Goal: Information Seeking & Learning: Learn about a topic

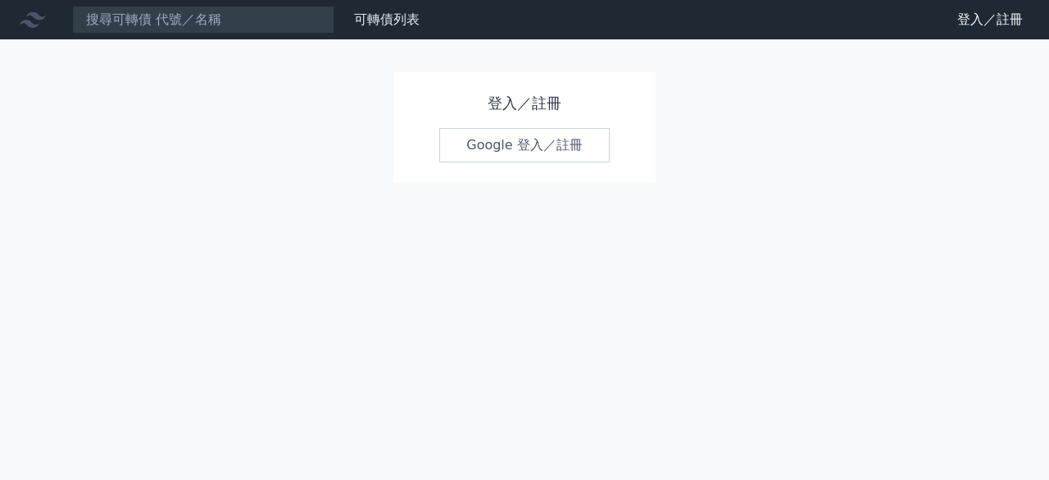
click at [493, 136] on link "Google 登入／註冊" at bounding box center [524, 145] width 171 height 34
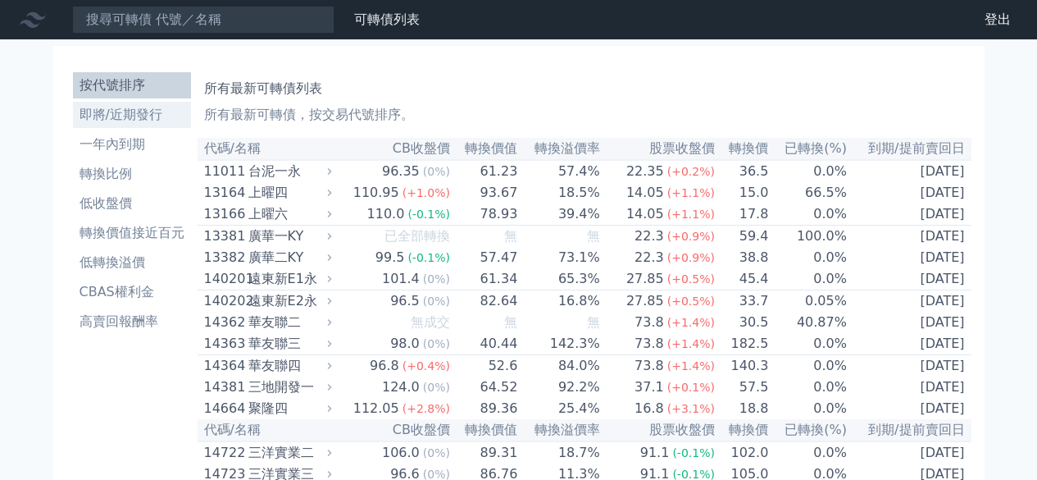
click at [137, 123] on li "即將/近期發行" at bounding box center [132, 115] width 118 height 20
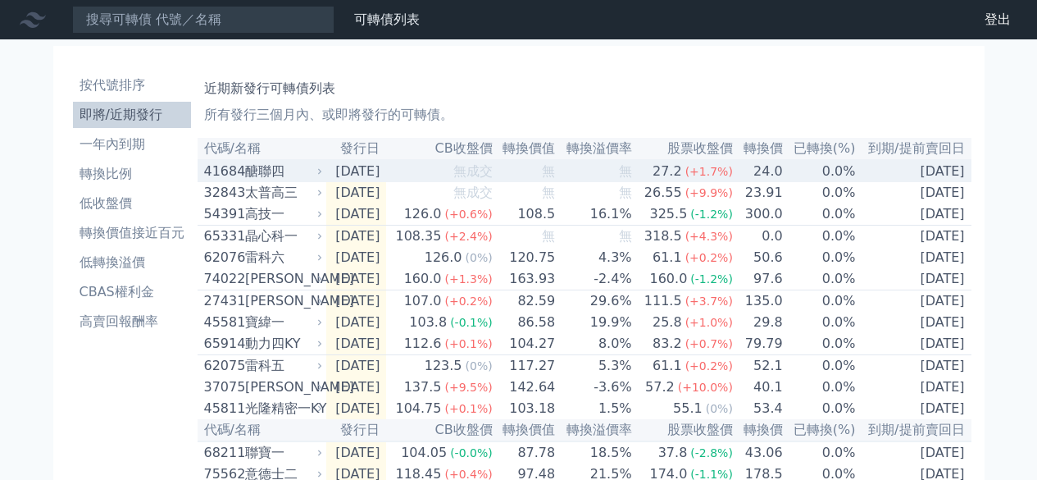
click at [225, 175] on div "41684" at bounding box center [222, 172] width 37 height 20
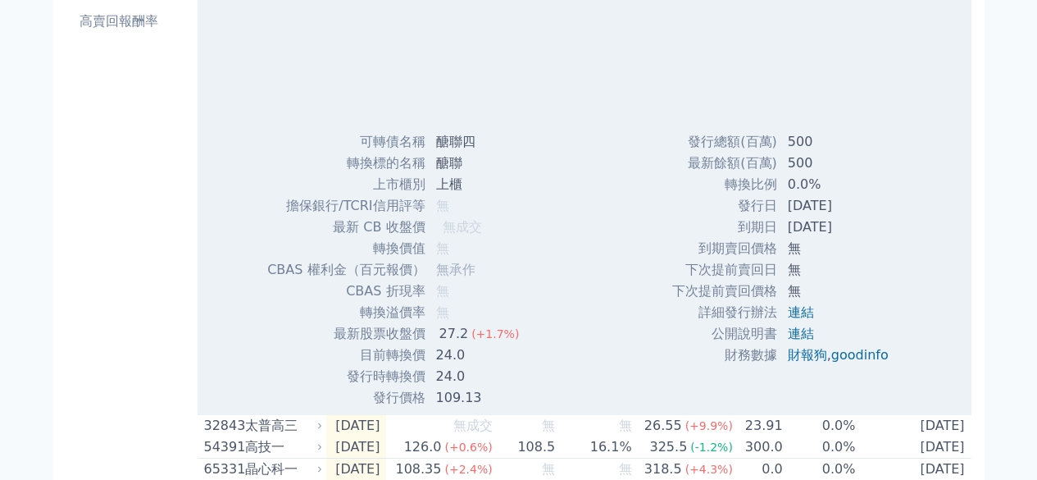
scroll to position [328, 0]
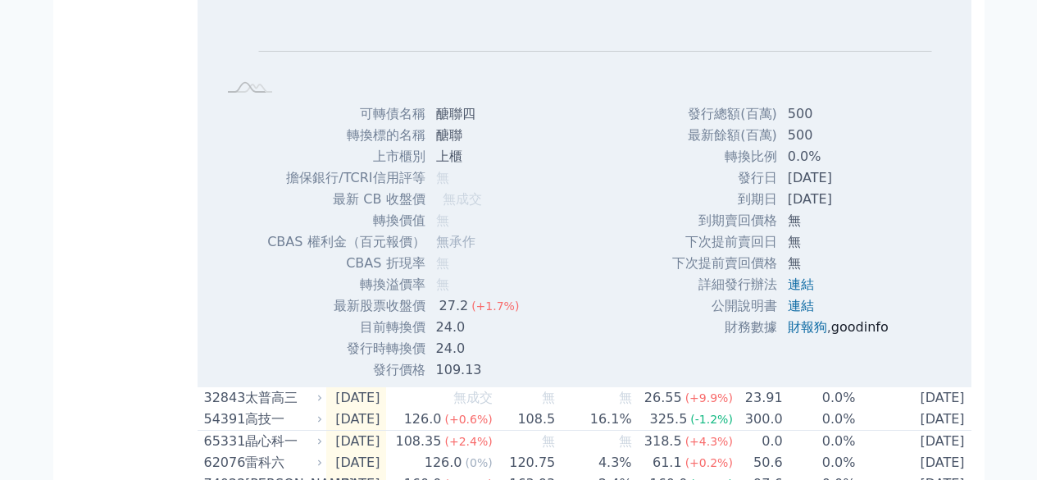
click at [839, 330] on link "goodinfo" at bounding box center [859, 327] width 57 height 16
click at [808, 327] on link "財報狗" at bounding box center [807, 327] width 39 height 16
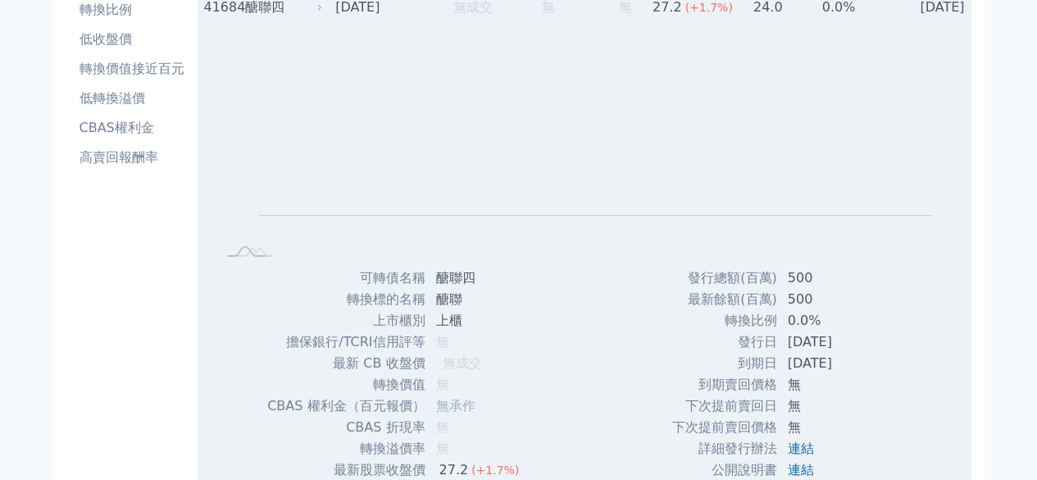
scroll to position [82, 0]
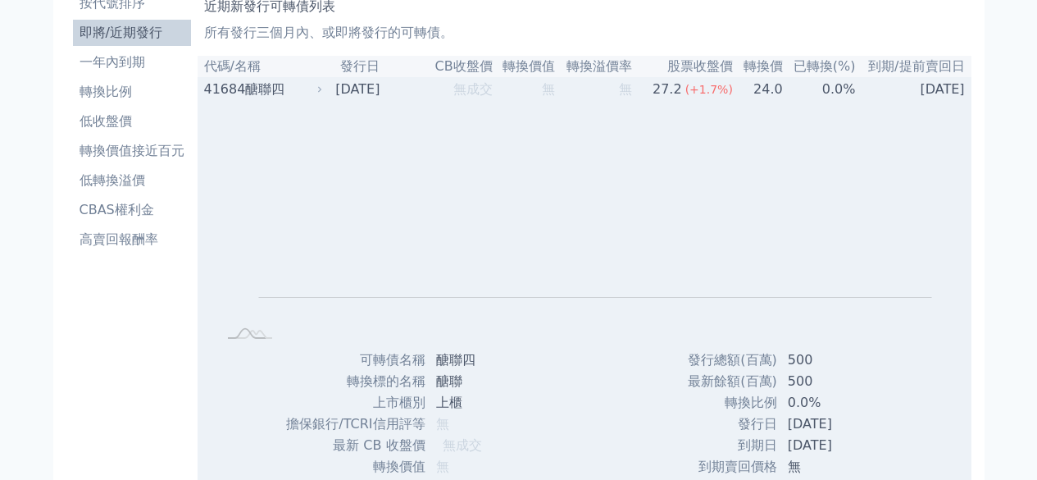
click at [234, 85] on div "41684" at bounding box center [222, 90] width 37 height 20
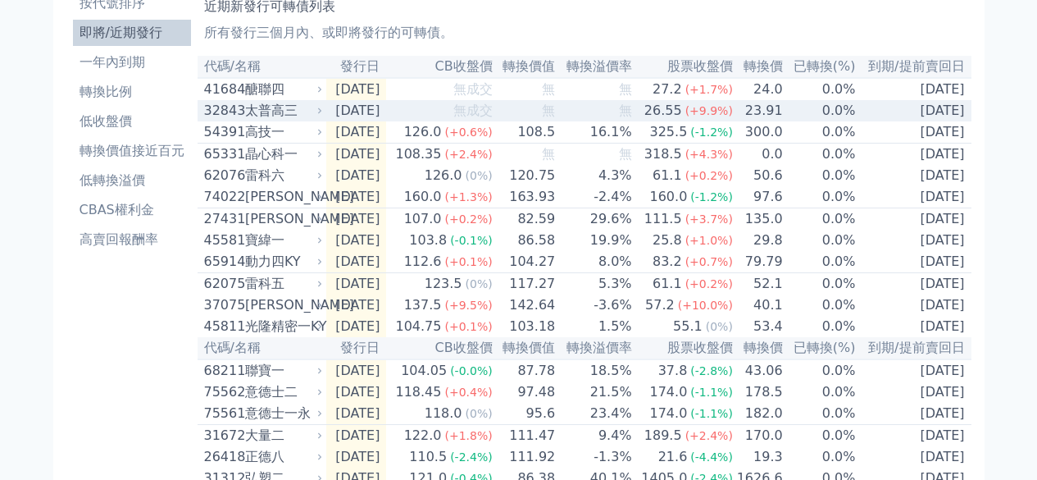
click at [258, 121] on div "太普高三" at bounding box center [282, 111] width 75 height 20
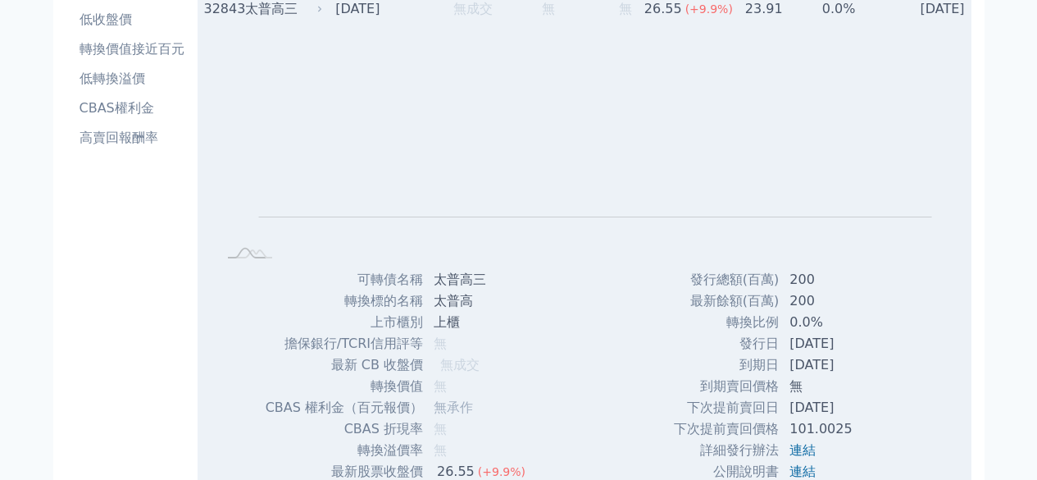
scroll to position [246, 0]
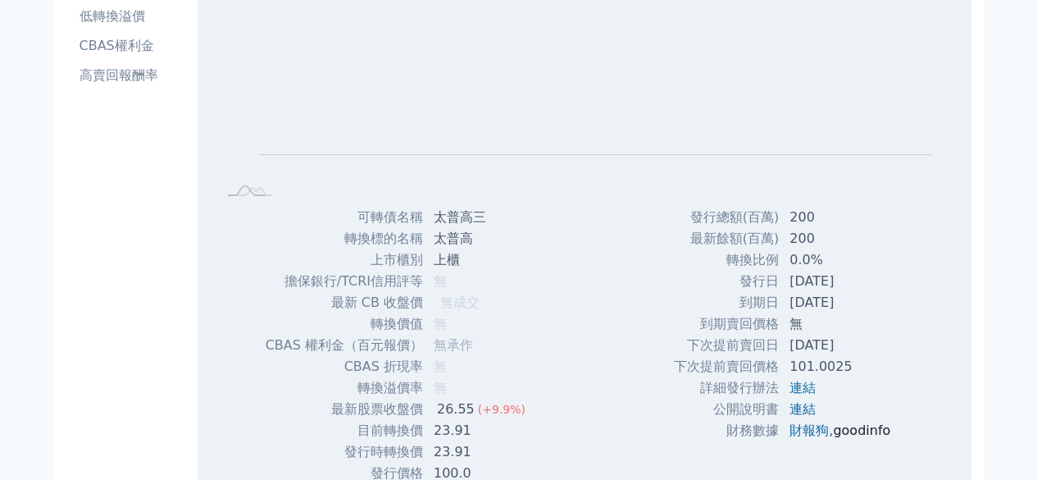
click at [845, 429] on link "goodinfo" at bounding box center [861, 430] width 57 height 16
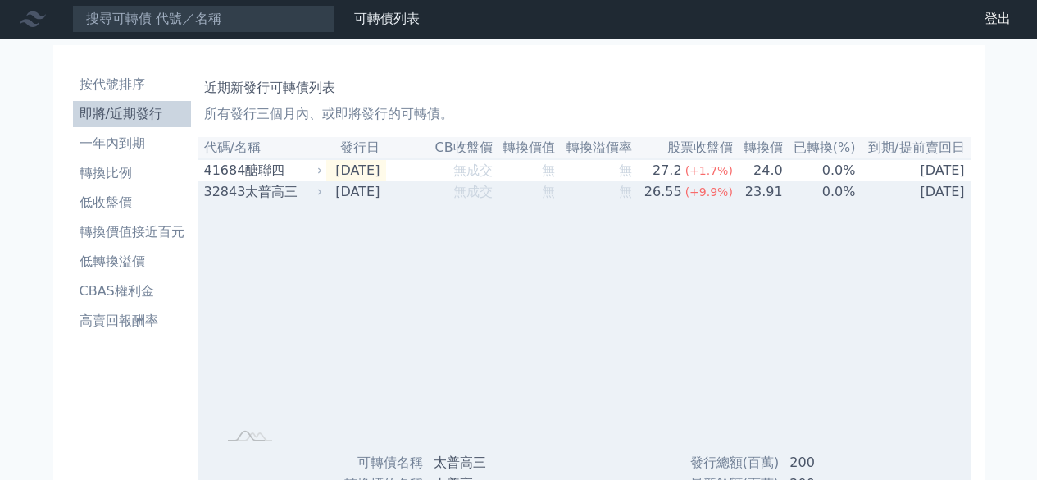
scroll to position [0, 0]
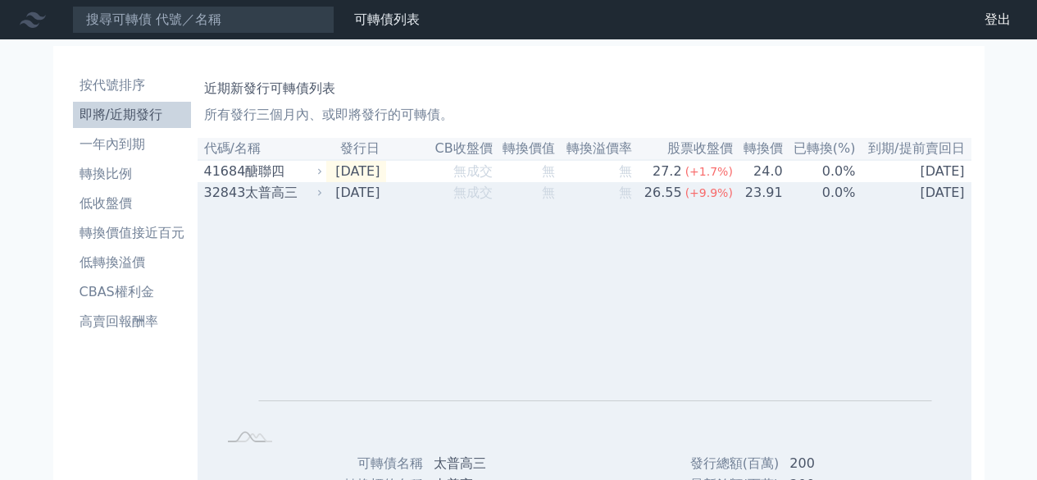
click at [306, 194] on div "太普高三" at bounding box center [282, 193] width 75 height 20
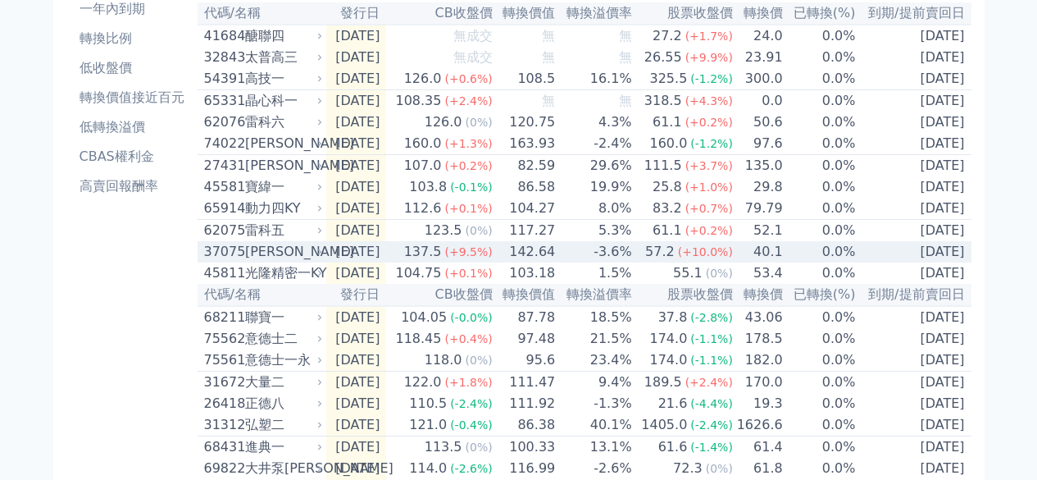
scroll to position [164, 0]
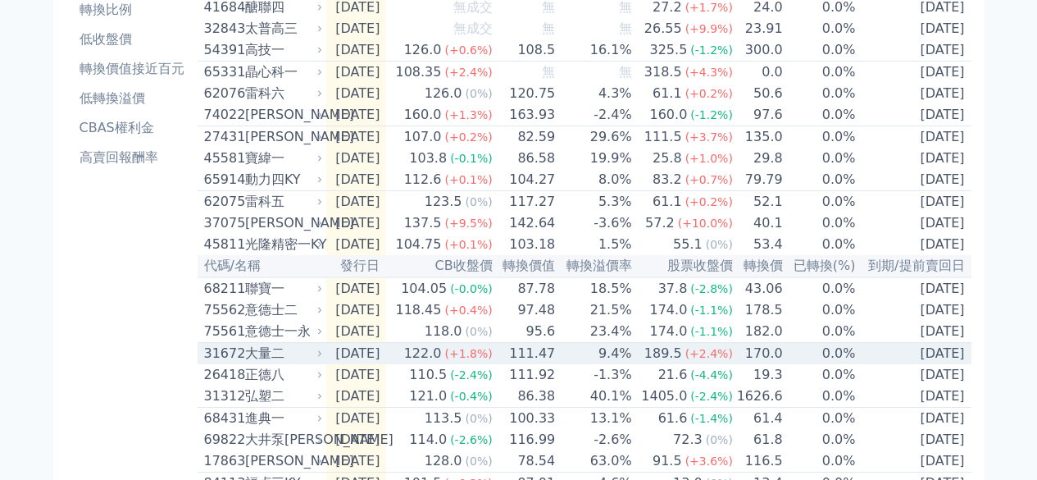
click at [323, 358] on icon at bounding box center [320, 353] width 10 height 10
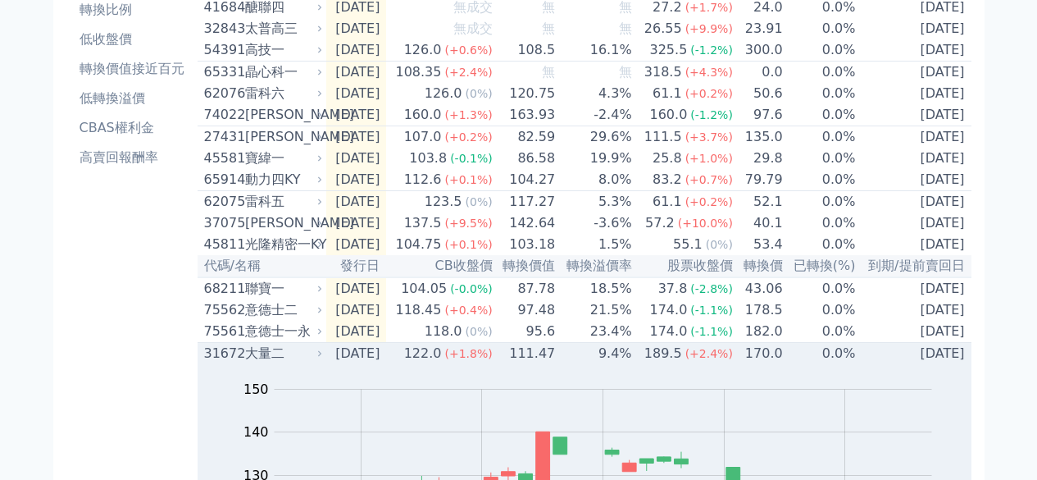
click at [323, 358] on icon at bounding box center [320, 353] width 10 height 10
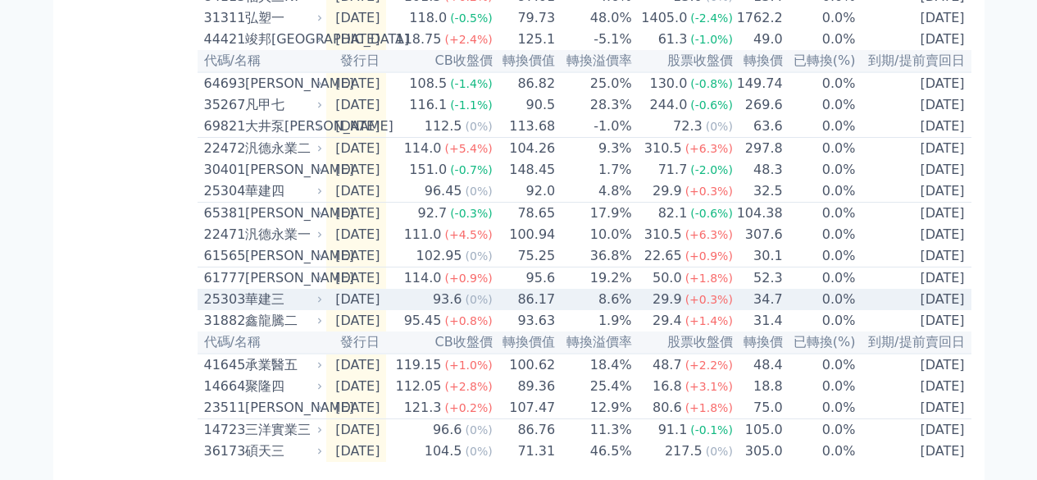
scroll to position [568, 0]
